Goal: Task Accomplishment & Management: Manage account settings

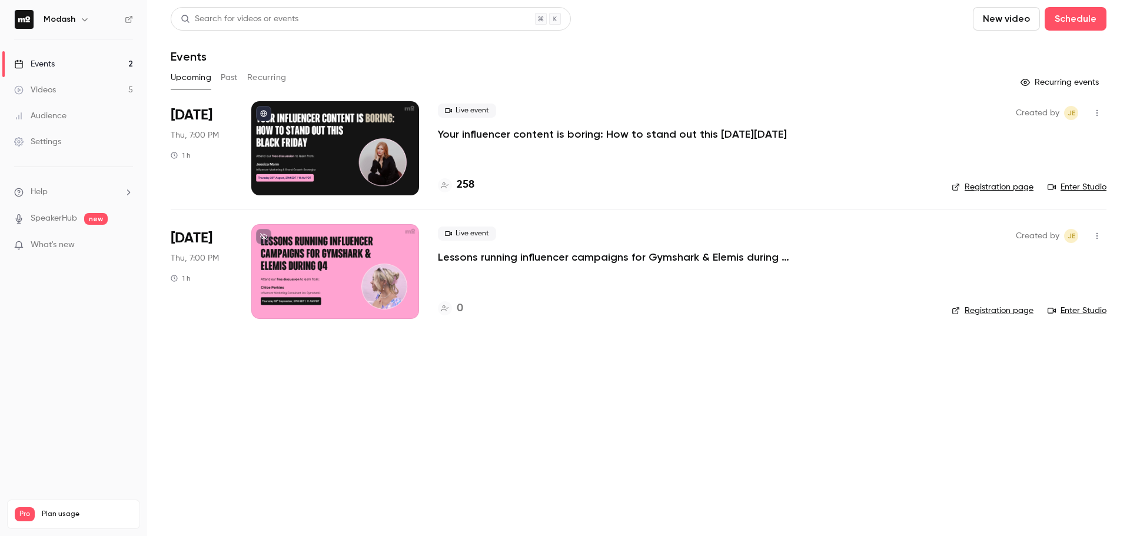
click at [661, 139] on p "Your influencer content is boring: How to stand out this [DATE][DATE]" at bounding box center [612, 134] width 349 height 14
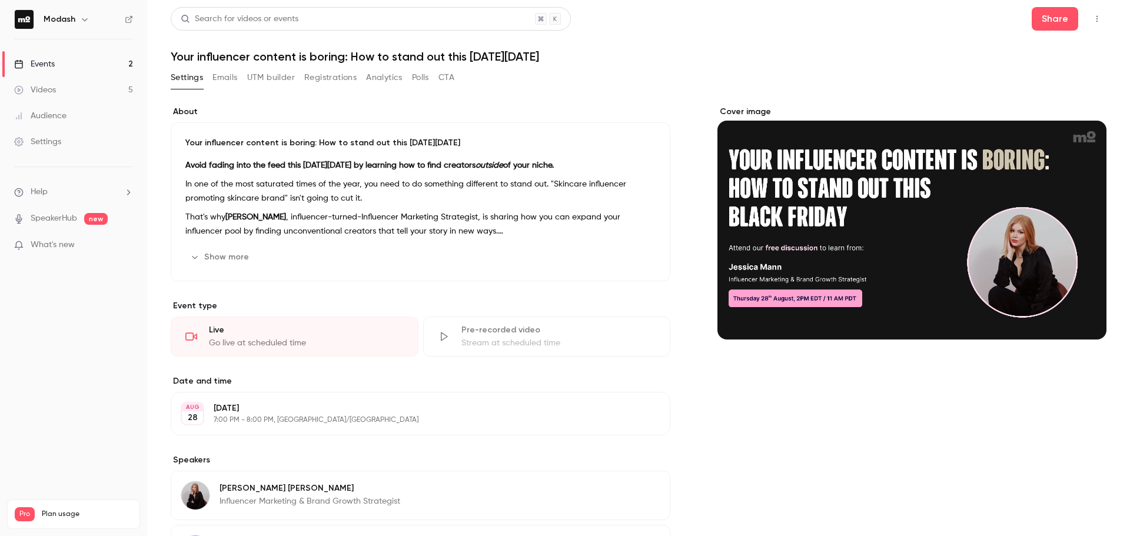
click at [324, 78] on button "Registrations" at bounding box center [330, 77] width 52 height 19
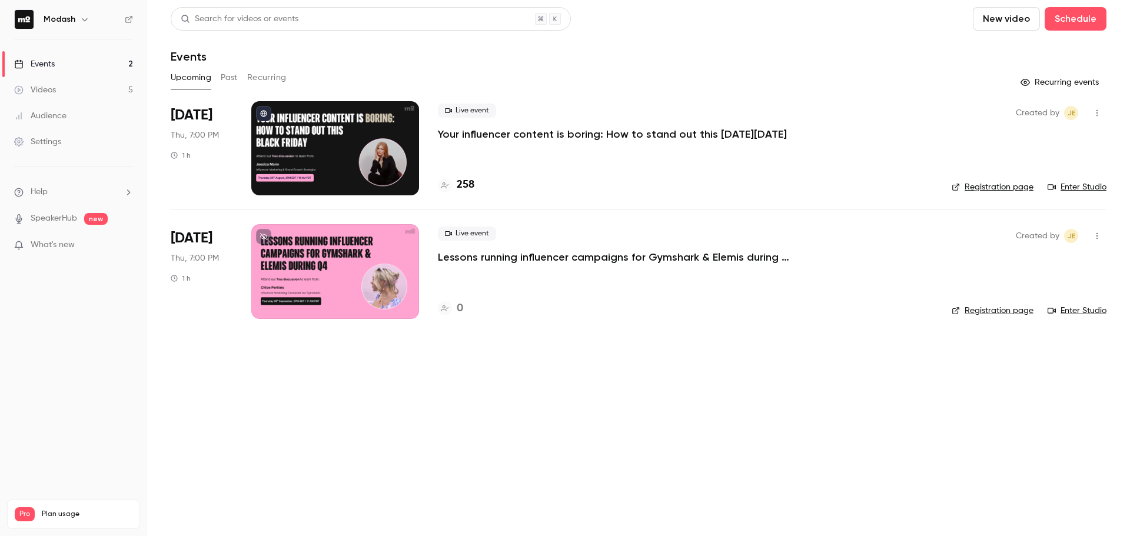
click at [503, 135] on p "Your influencer content is boring: How to stand out this [DATE][DATE]" at bounding box center [612, 134] width 349 height 14
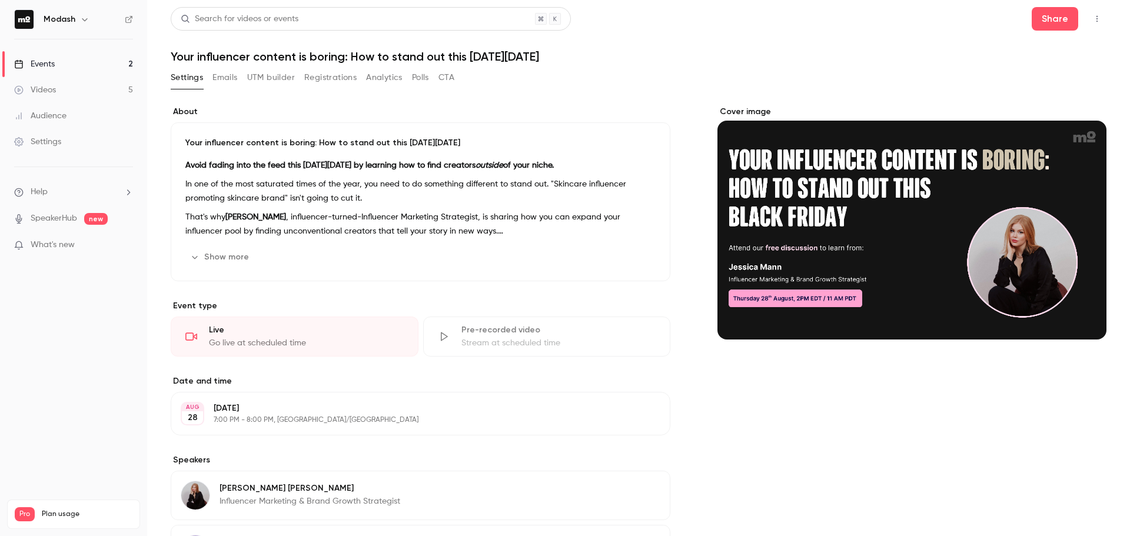
click at [331, 70] on button "Registrations" at bounding box center [330, 77] width 52 height 19
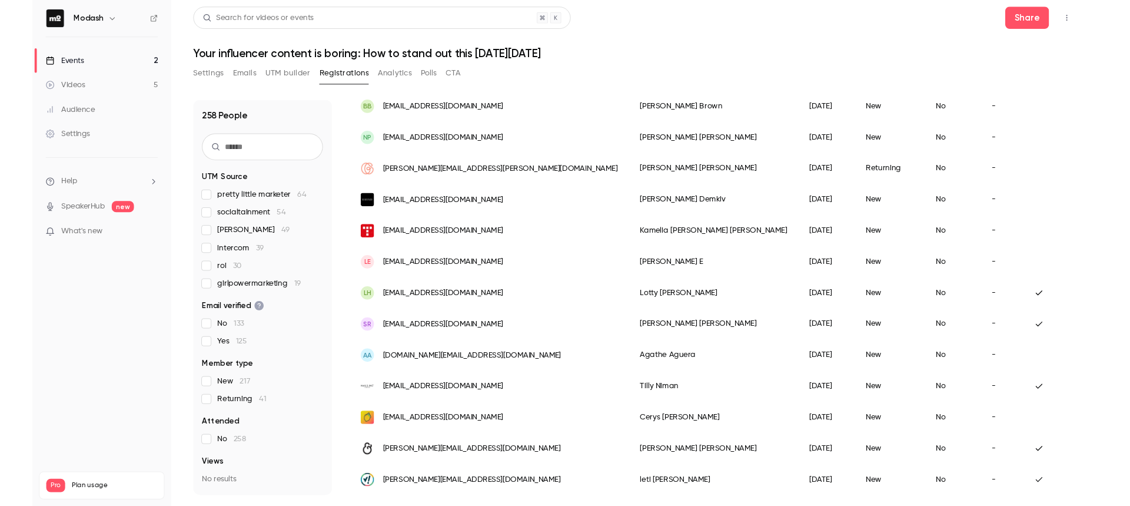
scroll to position [471, 0]
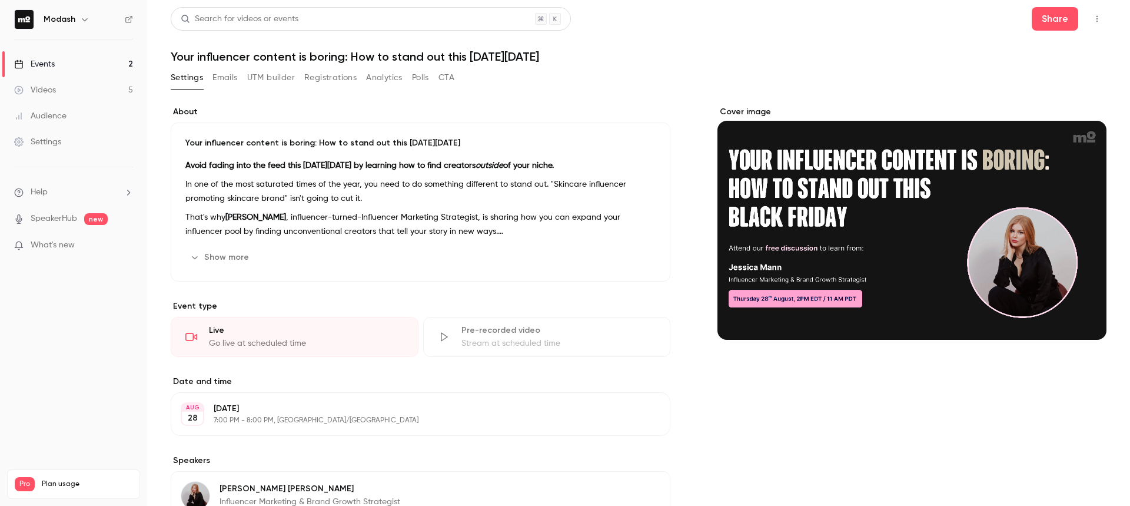
click at [338, 79] on button "Registrations" at bounding box center [330, 77] width 52 height 19
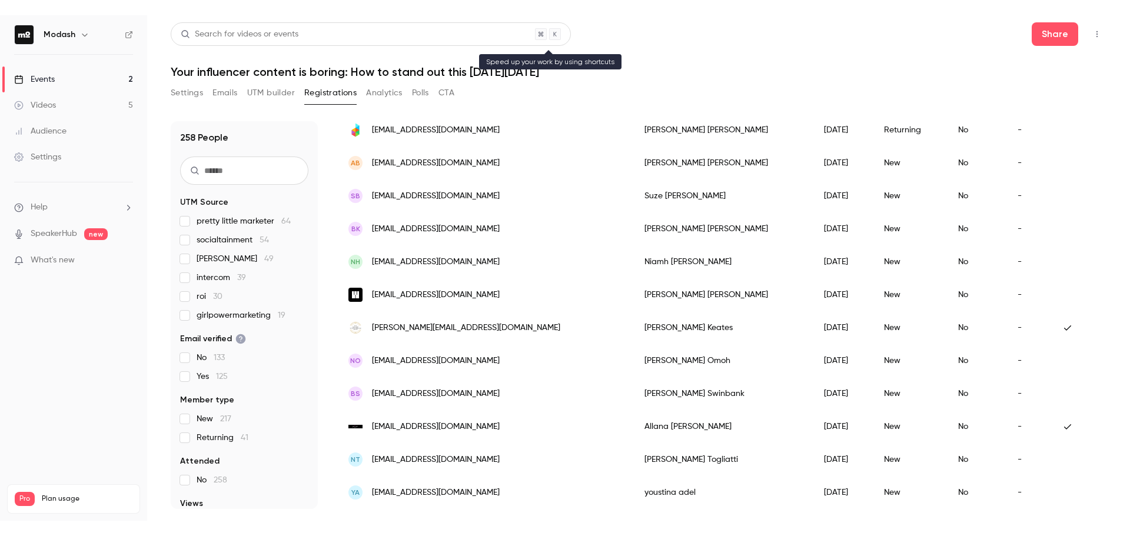
scroll to position [1351, 0]
